Goal: Information Seeking & Learning: Find specific fact

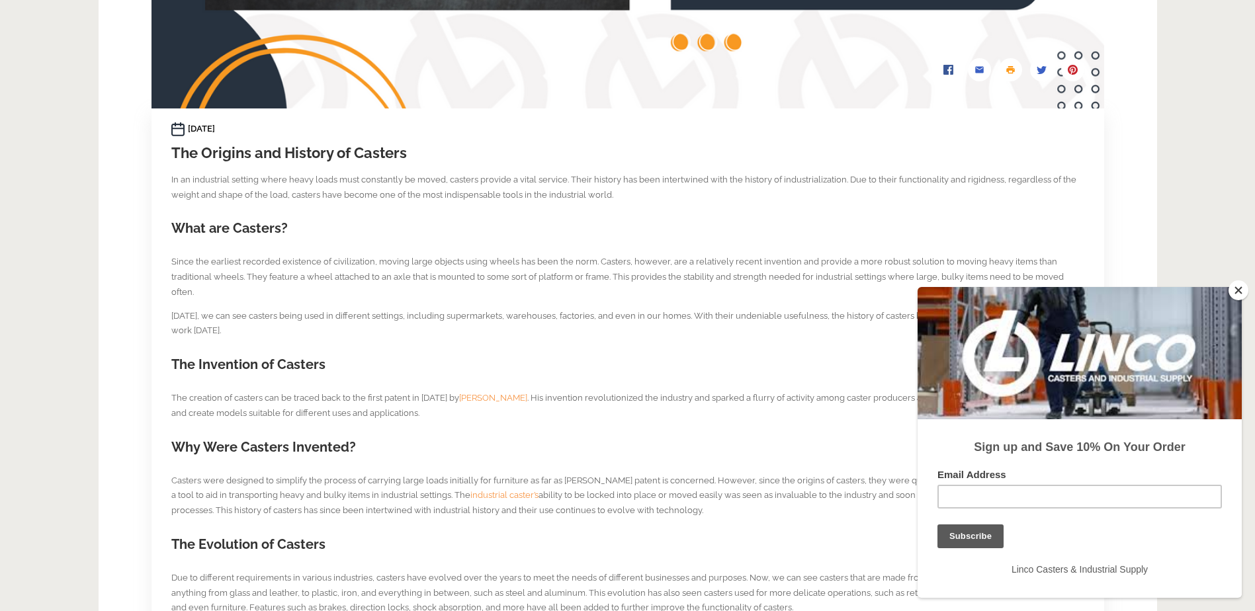
scroll to position [529, 0]
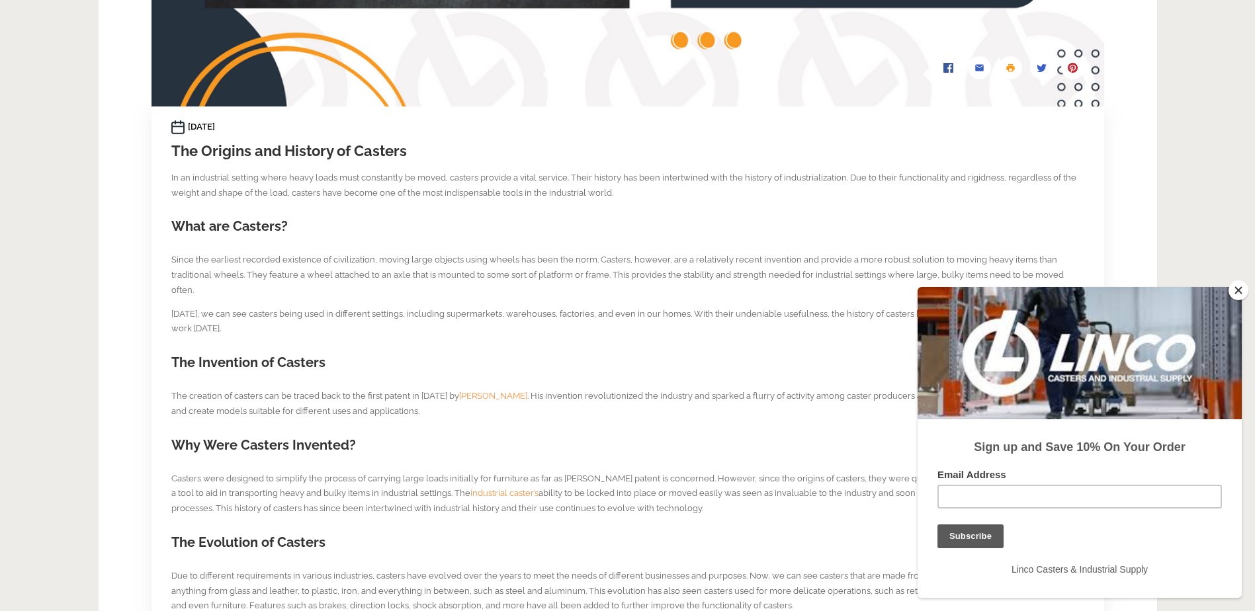
click at [1239, 292] on button "Close" at bounding box center [1239, 291] width 20 height 20
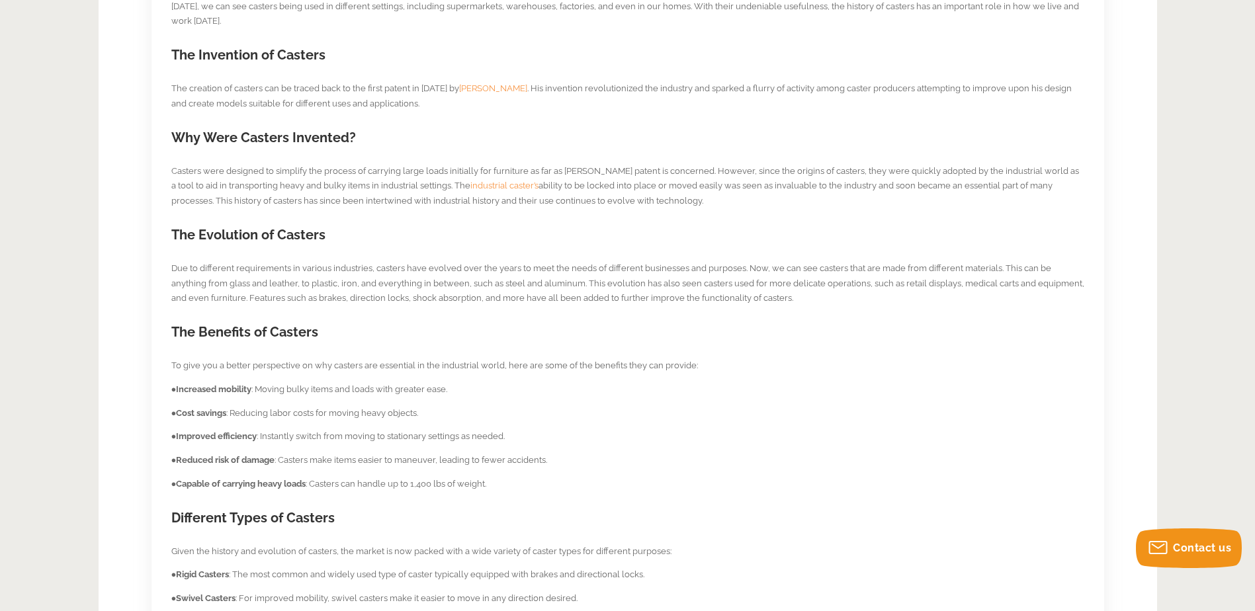
scroll to position [860, 0]
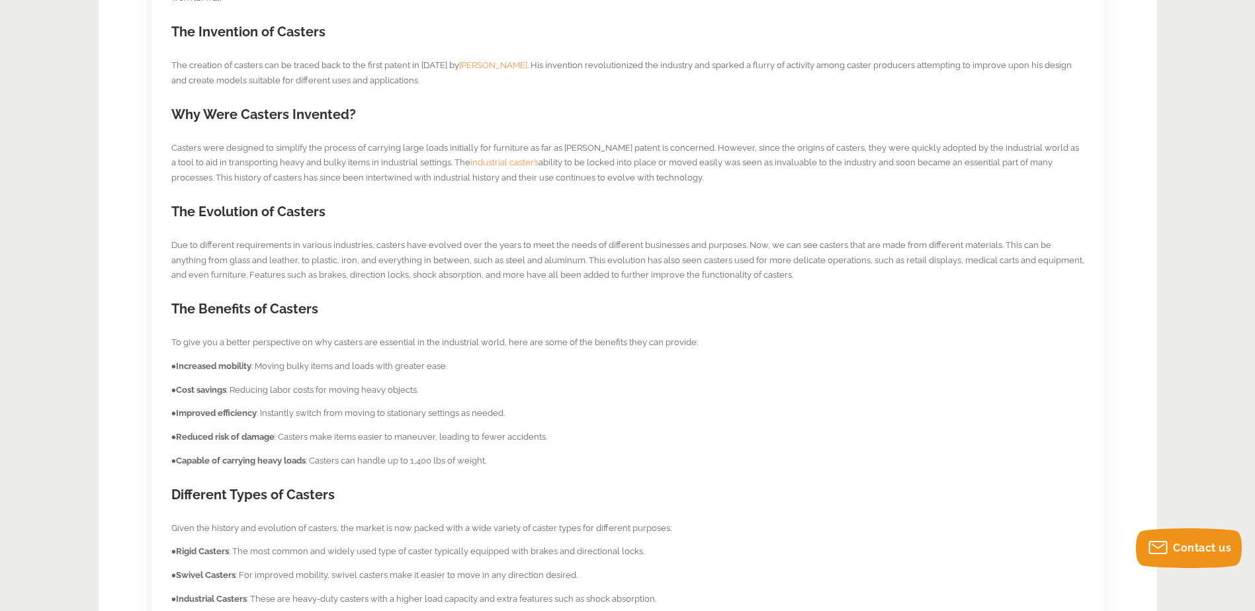
click at [495, 58] on p "The creation of casters can be traced back to the first patent in [DATE] by [PE…" at bounding box center [627, 73] width 913 height 30
drag, startPoint x: 495, startPoint y: 45, endPoint x: 478, endPoint y: 51, distance: 17.6
click at [478, 60] on span "[PERSON_NAME]" at bounding box center [493, 65] width 68 height 10
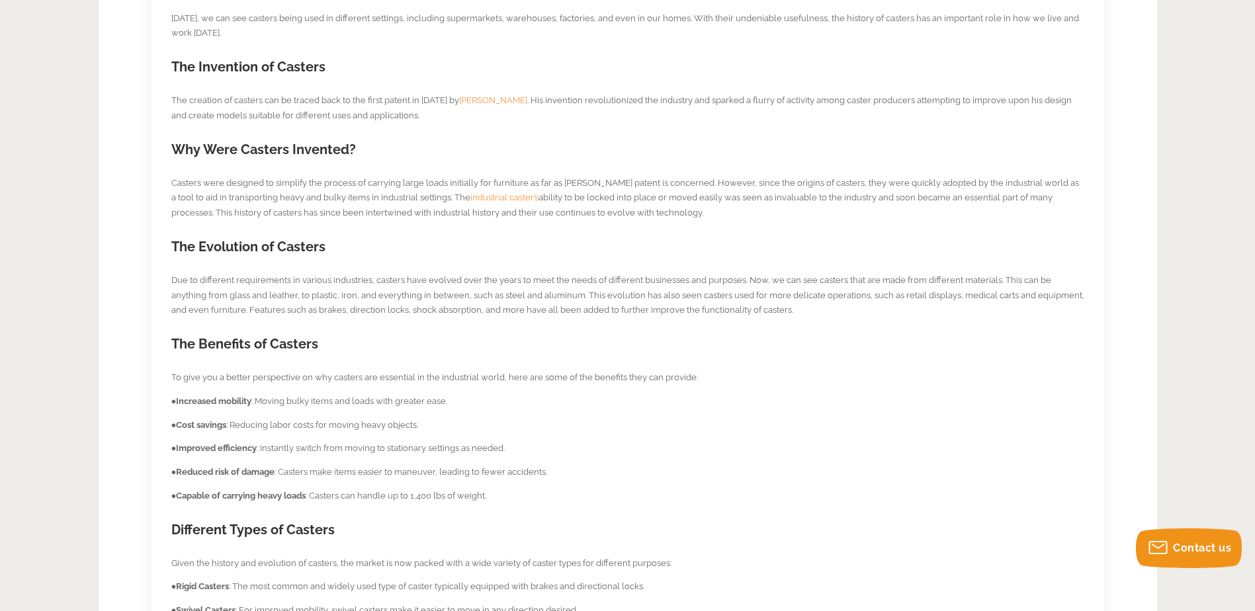
scroll to position [794, 0]
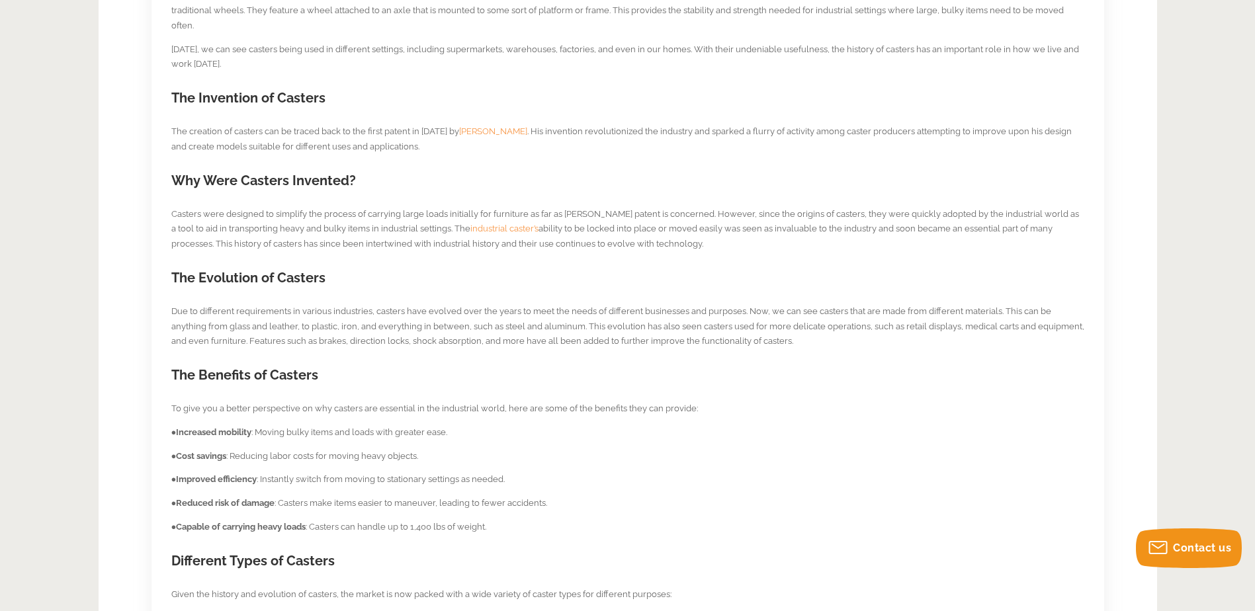
click at [370, 124] on p "The creation of casters can be traced back to the first patent in [DATE] by [PE…" at bounding box center [627, 139] width 913 height 30
drag, startPoint x: 370, startPoint y: 114, endPoint x: 512, endPoint y: 111, distance: 142.3
click at [512, 124] on p "The creation of casters can be traced back to the first patent in [DATE] by [PE…" at bounding box center [627, 139] width 913 height 30
copy p "first patent in [DATE] by [PERSON_NAME] ."
click at [353, 207] on p "Casters were designed to simplify the process of carrying large loads initially…" at bounding box center [627, 229] width 913 height 45
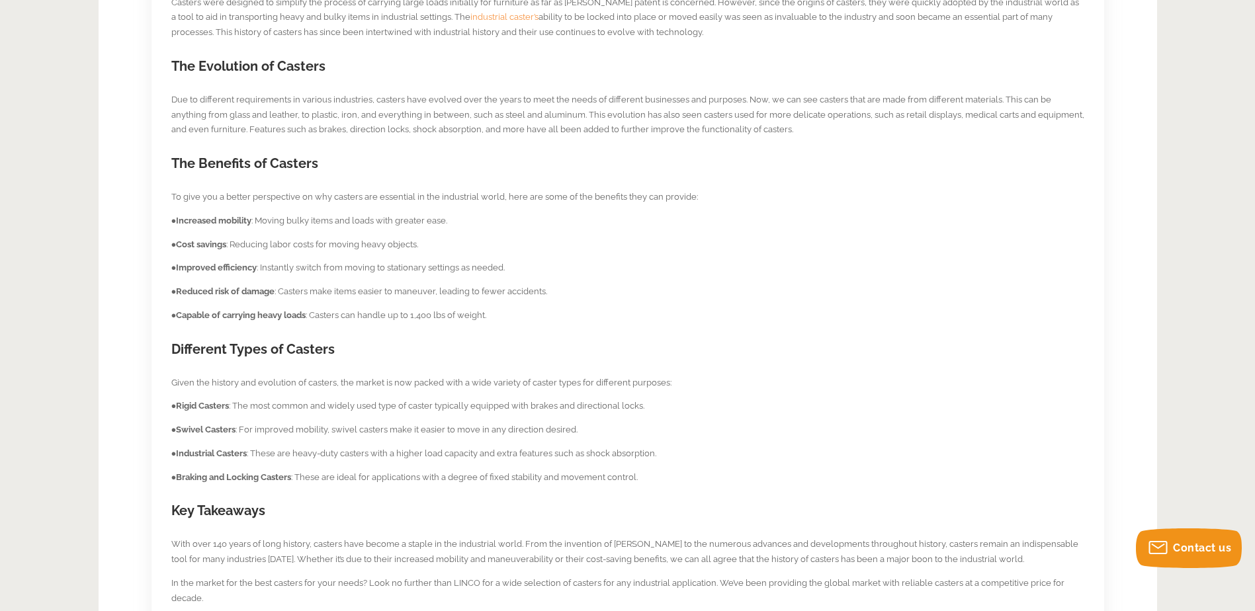
scroll to position [993, 0]
